Goal: Navigation & Orientation: Find specific page/section

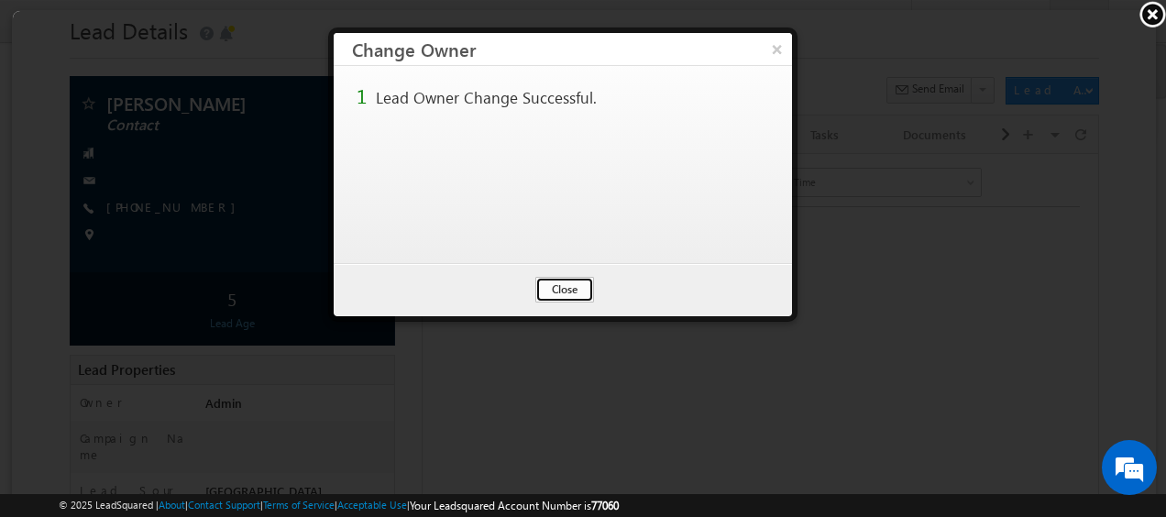
click at [544, 288] on button "Close" at bounding box center [563, 289] width 59 height 26
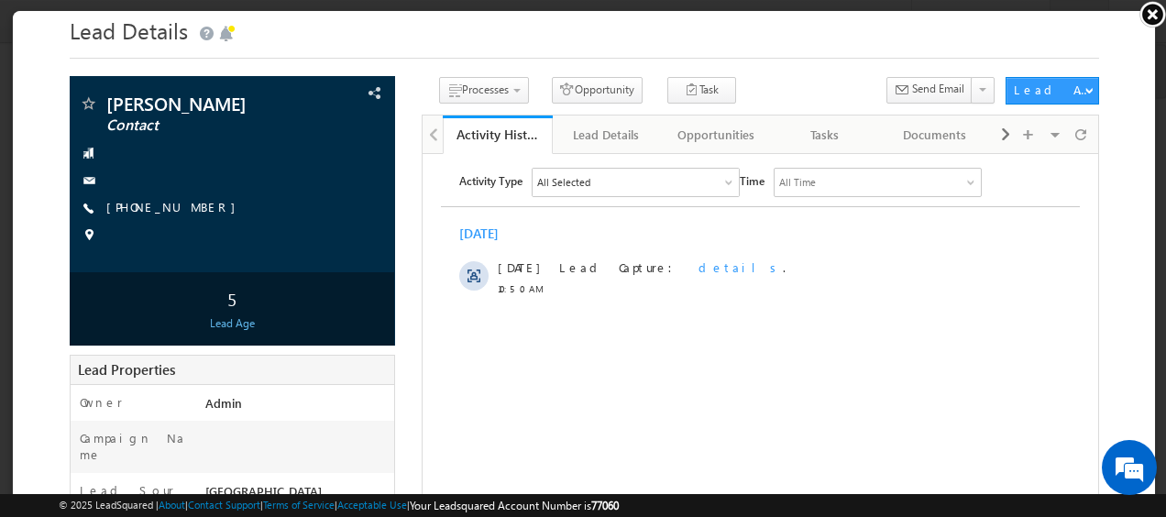
click at [1156, 15] on link at bounding box center [1153, 14] width 28 height 28
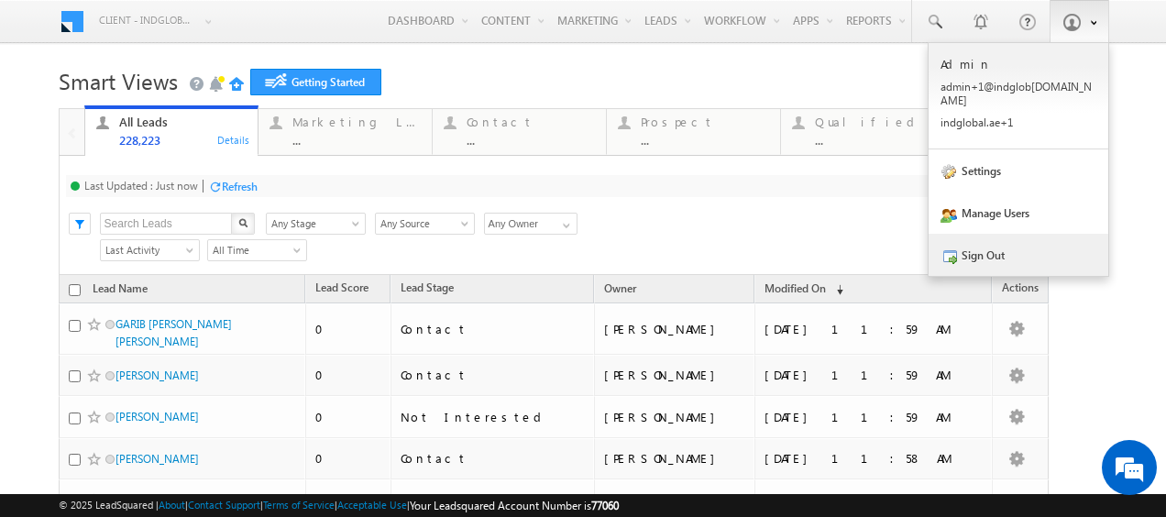
click at [988, 241] on link "Sign Out" at bounding box center [1019, 255] width 180 height 42
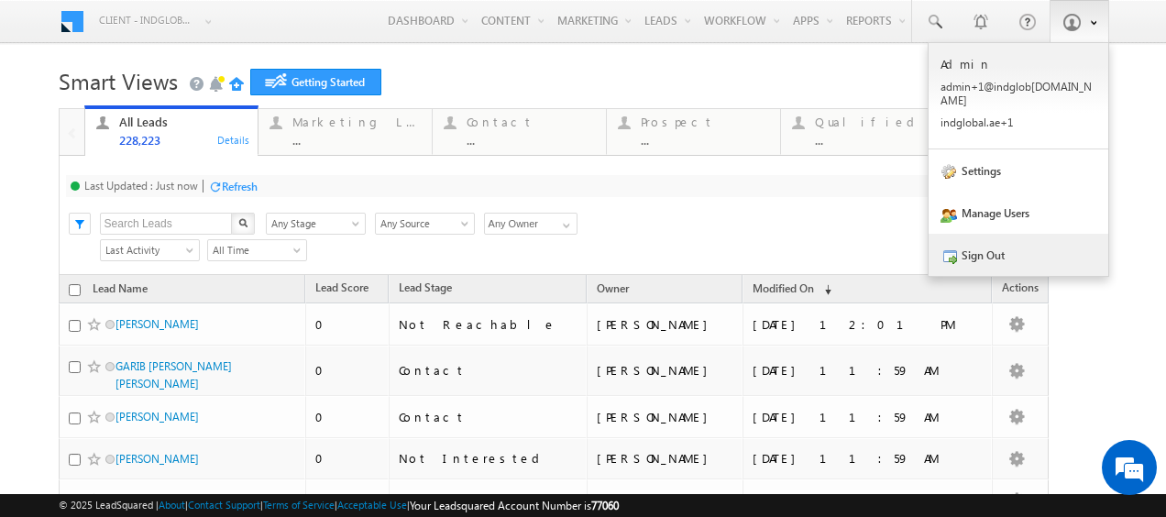
click at [985, 240] on link "Sign Out" at bounding box center [1019, 255] width 180 height 42
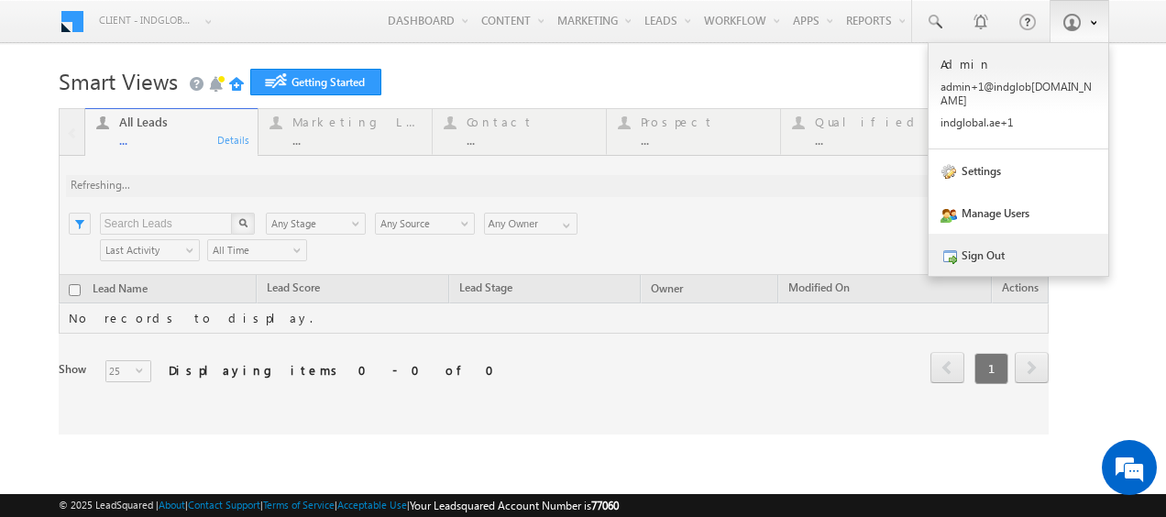
click at [944, 235] on link "Sign Out" at bounding box center [1019, 255] width 180 height 42
click at [945, 243] on link "Sign Out" at bounding box center [1019, 255] width 180 height 42
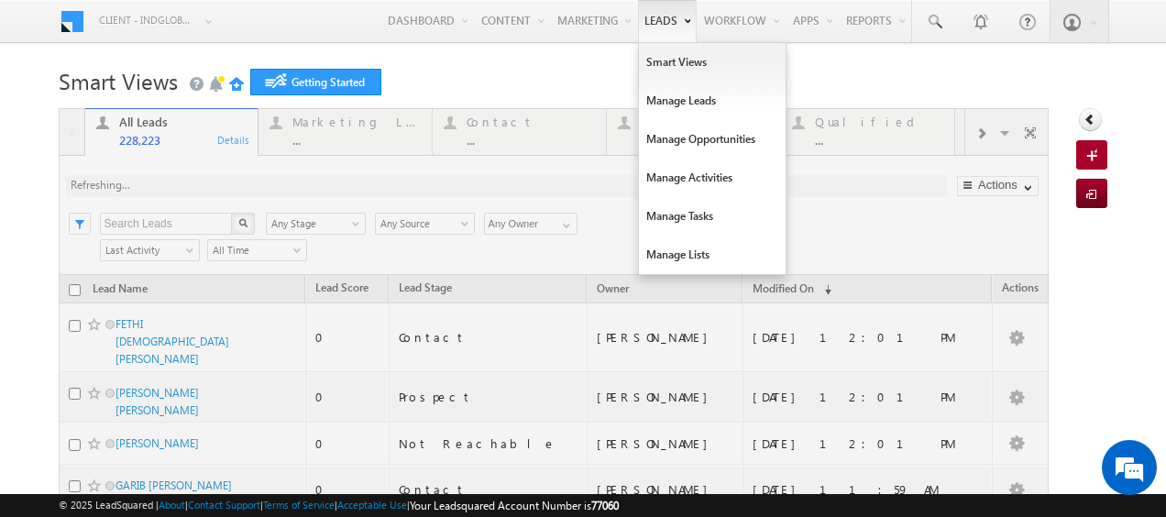
click at [645, 26] on link "Leads" at bounding box center [667, 21] width 59 height 42
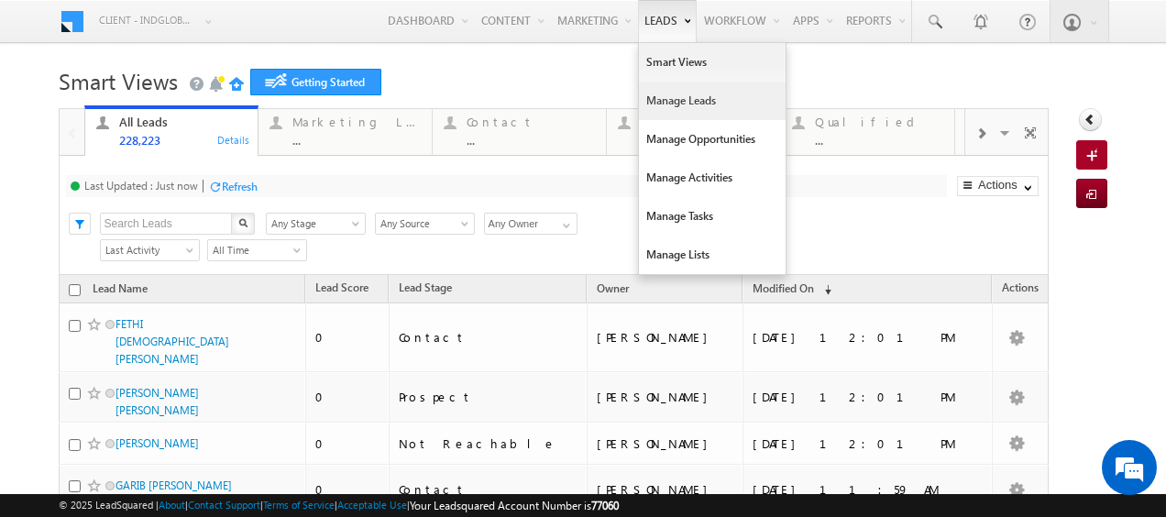
click at [649, 91] on link "Manage Leads" at bounding box center [712, 101] width 147 height 39
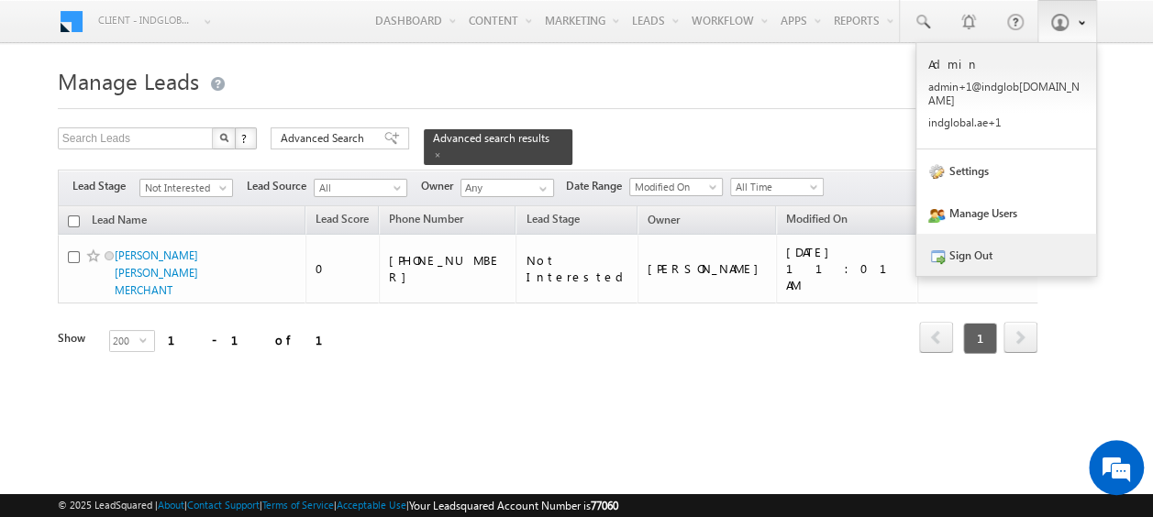
click at [939, 235] on link "Sign Out" at bounding box center [1006, 255] width 180 height 42
